Goal: Task Accomplishment & Management: Manage account settings

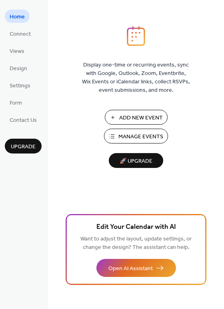
click at [131, 139] on span "Manage Events" at bounding box center [141, 137] width 45 height 8
click at [141, 117] on span "Add New Event" at bounding box center [141, 118] width 44 height 8
click at [139, 137] on span "Manage Events" at bounding box center [141, 137] width 45 height 8
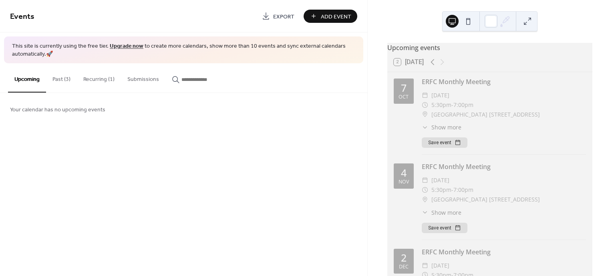
click at [449, 100] on span "[DATE]" at bounding box center [440, 96] width 18 height 10
click at [469, 85] on div "ERFC Monthly Meeting" at bounding box center [504, 82] width 164 height 10
click at [453, 131] on span "Show more" at bounding box center [446, 127] width 30 height 8
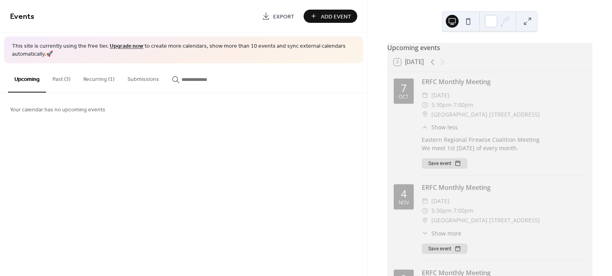
click at [95, 80] on button "Recurring (1)" at bounding box center [99, 77] width 44 height 28
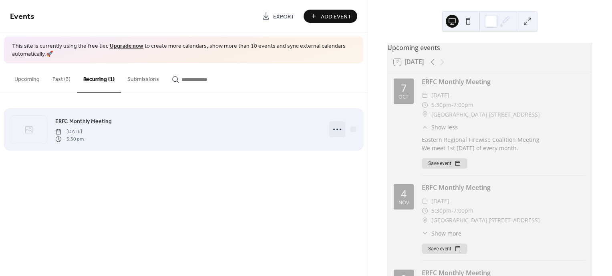
click at [333, 131] on icon at bounding box center [337, 129] width 13 height 13
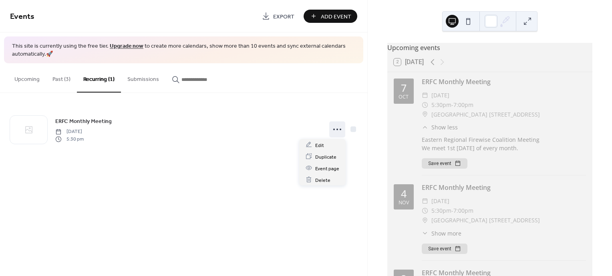
click at [30, 78] on button "Upcoming" at bounding box center [27, 77] width 38 height 28
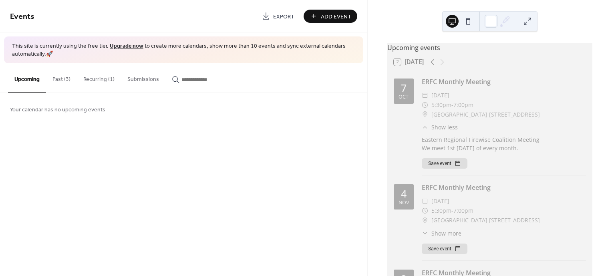
click at [35, 109] on span "Your calendar has no upcoming events" at bounding box center [57, 110] width 95 height 8
click at [97, 79] on button "Recurring (1)" at bounding box center [99, 77] width 44 height 28
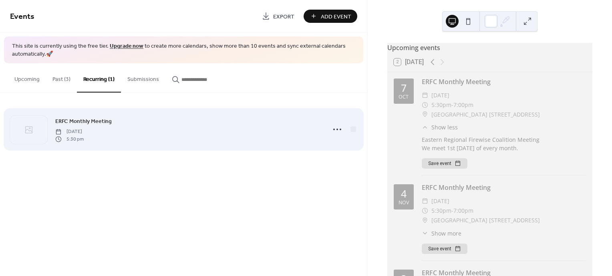
click at [79, 124] on span "ERFC Monthly Meeting" at bounding box center [83, 121] width 56 height 8
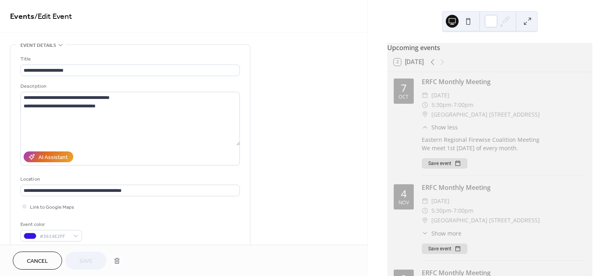
click at [445, 85] on div "ERFC Monthly Meeting" at bounding box center [504, 82] width 164 height 10
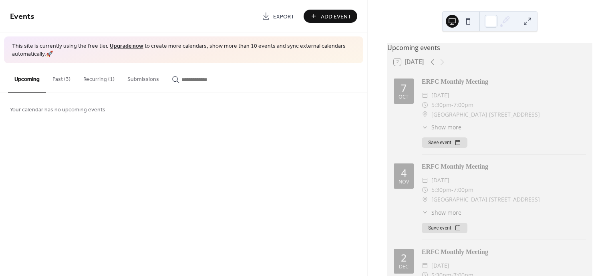
click at [442, 84] on div "ERFC Monthly Meeting" at bounding box center [504, 82] width 164 height 10
click at [425, 131] on icon at bounding box center [425, 127] width 6 height 6
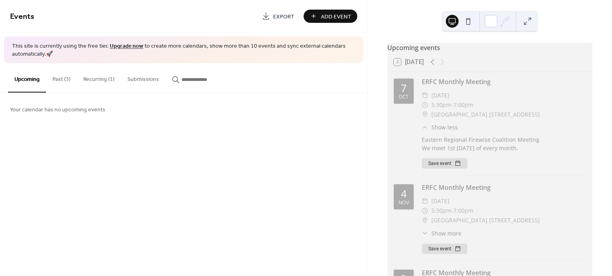
click at [478, 115] on span "[GEOGRAPHIC_DATA] [STREET_ADDRESS]" at bounding box center [485, 115] width 109 height 10
click at [525, 20] on button at bounding box center [527, 21] width 13 height 13
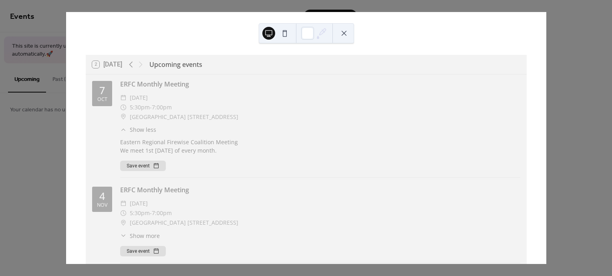
click at [315, 163] on div "Save event" at bounding box center [320, 166] width 400 height 10
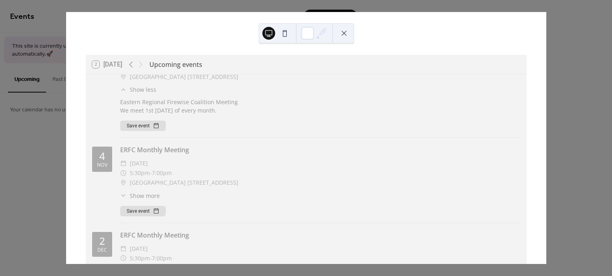
scroll to position [41, 0]
click at [123, 195] on icon at bounding box center [123, 194] width 4 height 2
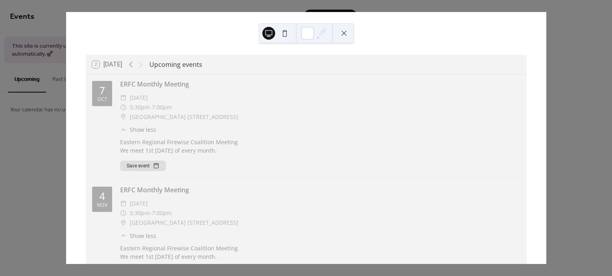
scroll to position [0, 0]
click at [143, 85] on div "ERFC Monthly Meeting" at bounding box center [320, 84] width 400 height 10
click at [344, 34] on button at bounding box center [344, 33] width 13 height 13
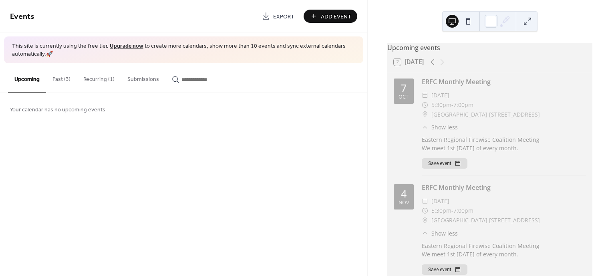
click at [60, 79] on button "Past (3)" at bounding box center [61, 77] width 31 height 28
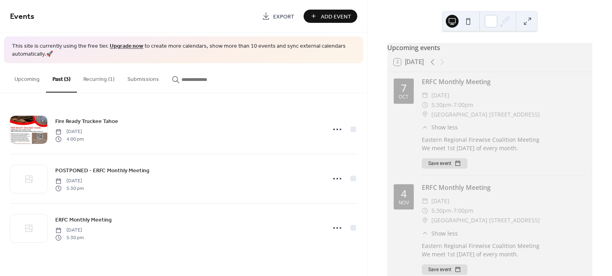
click at [95, 78] on button "Recurring (1)" at bounding box center [99, 77] width 44 height 28
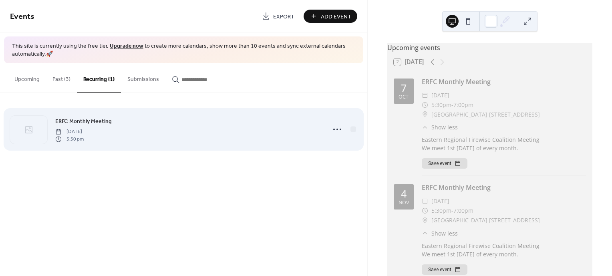
click at [87, 119] on span "ERFC Monthly Meeting" at bounding box center [83, 121] width 56 height 8
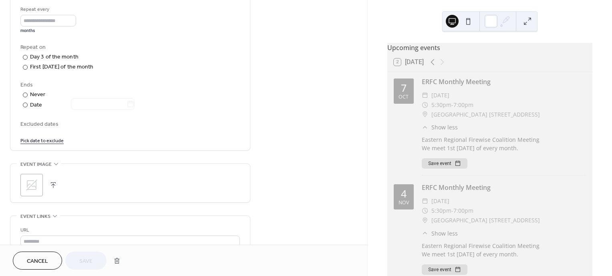
scroll to position [380, 0]
